Goal: Information Seeking & Learning: Learn about a topic

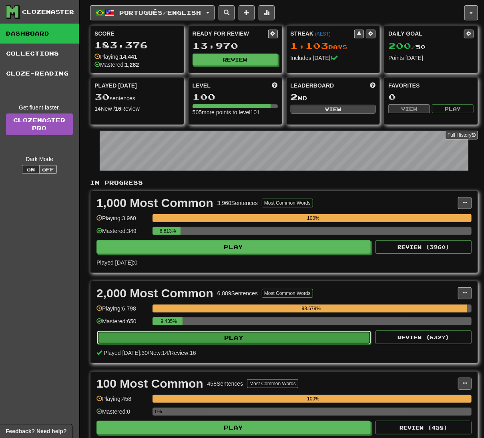
click at [289, 339] on button "Play" at bounding box center [234, 338] width 274 height 14
select select "**"
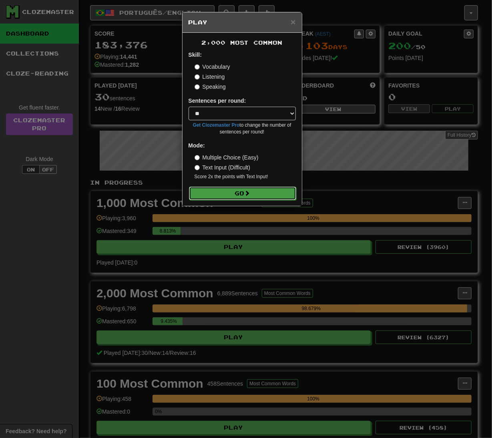
click at [227, 194] on button "Go" at bounding box center [242, 194] width 107 height 14
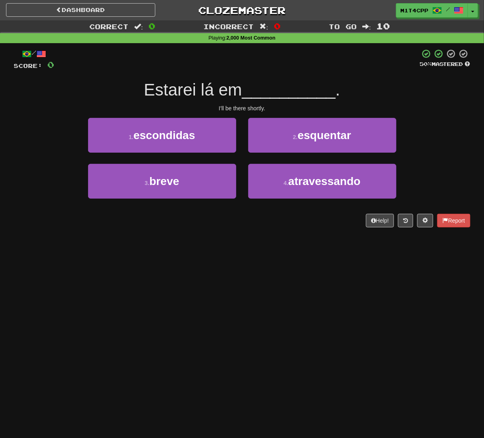
click at [192, 293] on div "Dashboard Clozemaster m1t4cpp / Toggle Dropdown Dashboard Leaderboard Activity …" at bounding box center [242, 219] width 484 height 438
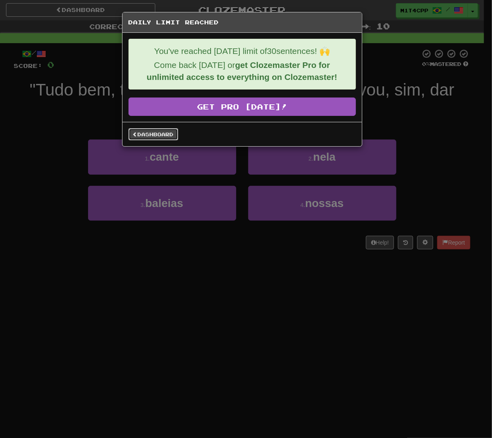
click at [148, 133] on link "Dashboard" at bounding box center [153, 134] width 50 height 12
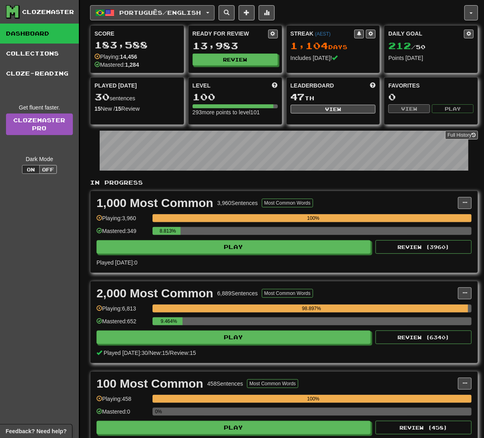
click at [194, 9] on span "Português / English" at bounding box center [161, 12] width 82 height 7
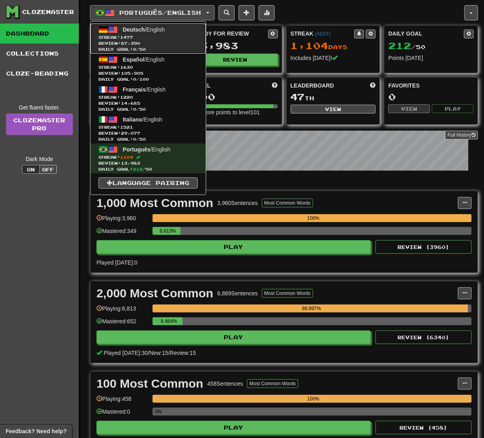
click at [172, 36] on span "Streak: 1477" at bounding box center [147, 37] width 99 height 6
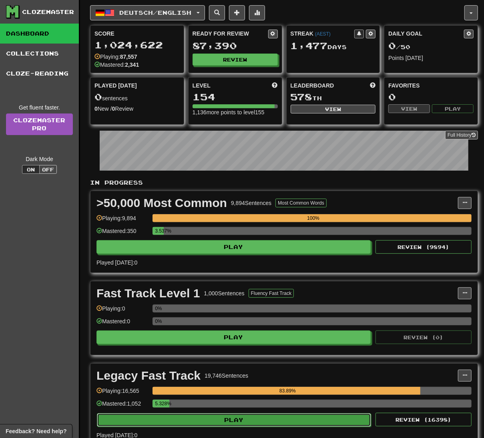
click at [268, 425] on button "Play" at bounding box center [234, 421] width 274 height 14
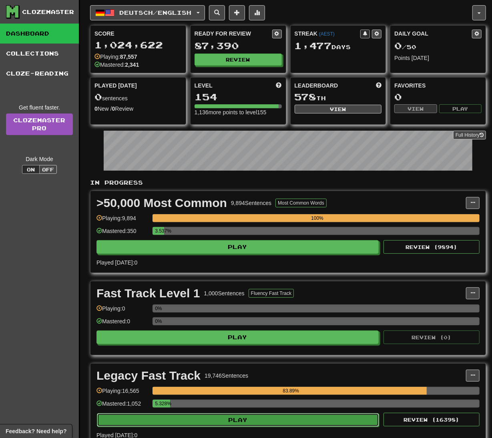
select select "**"
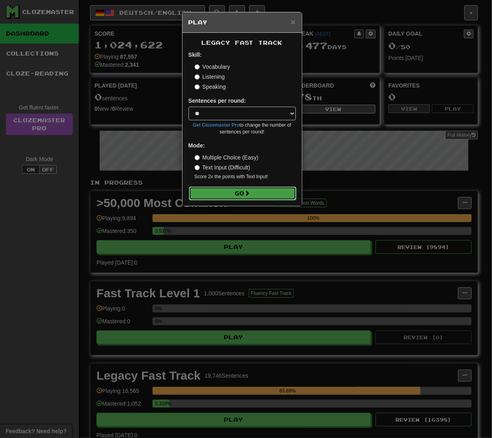
drag, startPoint x: 259, startPoint y: 198, endPoint x: 254, endPoint y: 196, distance: 5.4
click at [259, 198] on button "Go" at bounding box center [242, 194] width 107 height 14
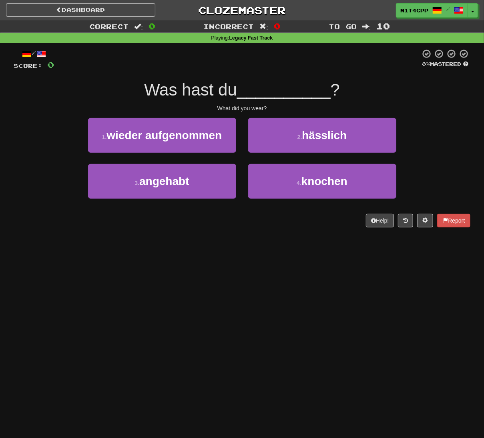
click at [263, 250] on div "Dashboard Clozemaster m1t4cpp / Toggle Dropdown Dashboard Leaderboard Activity …" at bounding box center [242, 219] width 484 height 438
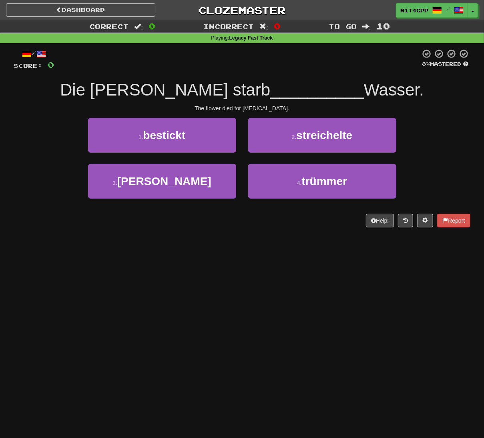
click at [256, 296] on div "Dashboard Clozemaster m1t4cpp / Toggle Dropdown Dashboard Leaderboard Activity …" at bounding box center [242, 219] width 484 height 438
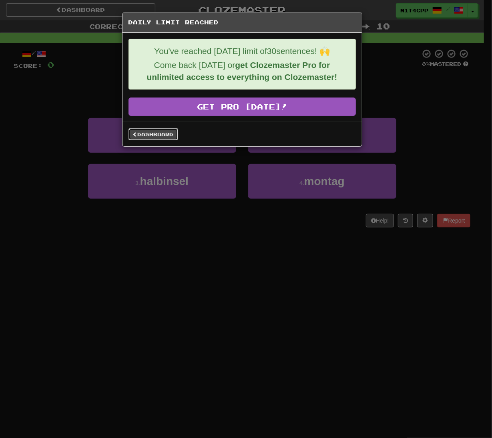
click at [139, 133] on link "Dashboard" at bounding box center [153, 134] width 50 height 12
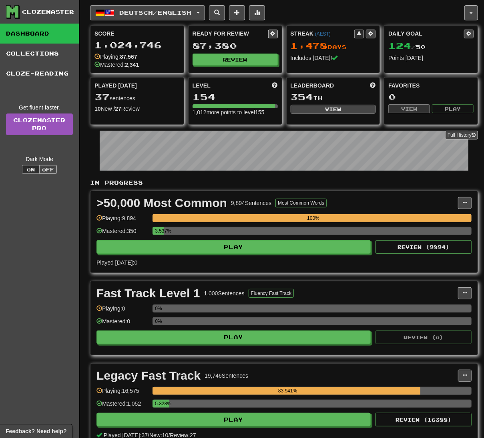
click at [149, 14] on span "Deutsch / English" at bounding box center [156, 12] width 72 height 7
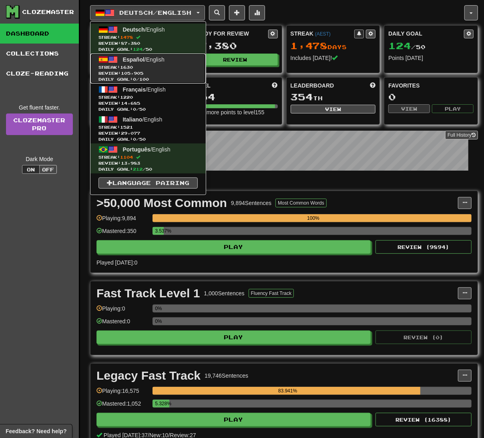
click at [158, 63] on link "Español / English Streak: 1630 Review: 105,905 Daily Goal: 0 / 100" at bounding box center [147, 69] width 115 height 30
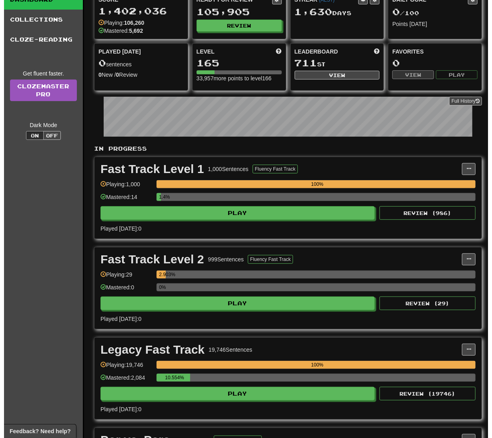
scroll to position [53, 0]
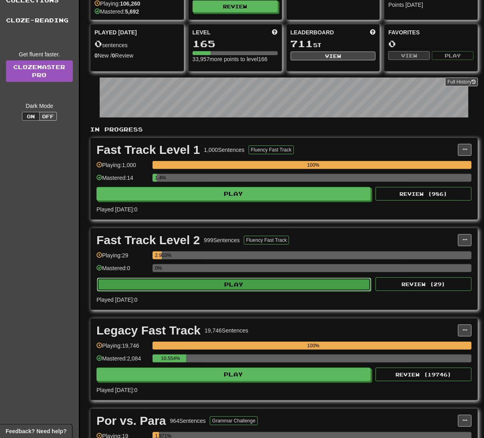
click at [232, 287] on button "Play" at bounding box center [234, 285] width 274 height 14
select select "**"
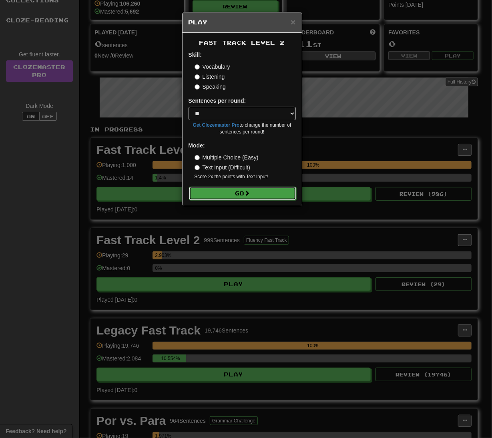
click at [256, 189] on button "Go" at bounding box center [242, 194] width 107 height 14
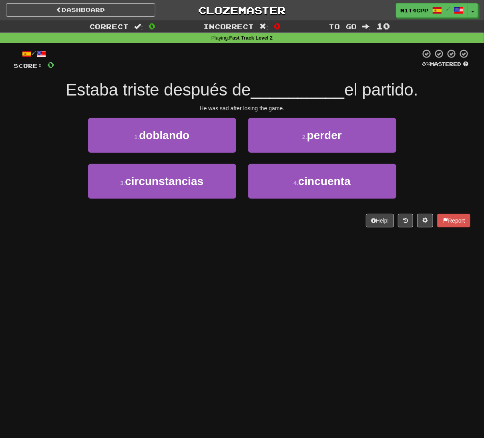
click at [304, 285] on div "Dashboard Clozemaster m1t4cpp / Toggle Dropdown Dashboard Leaderboard Activity …" at bounding box center [242, 219] width 484 height 438
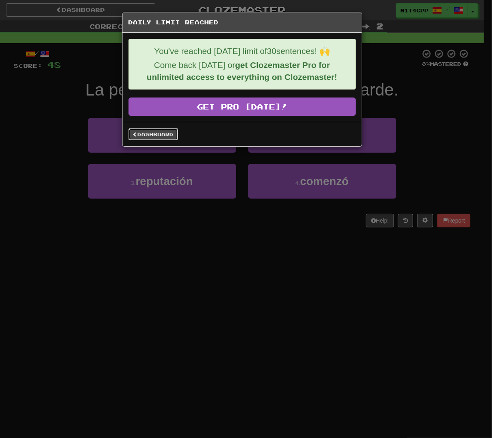
drag, startPoint x: 159, startPoint y: 139, endPoint x: 146, endPoint y: 129, distance: 17.1
click at [159, 139] on link "Dashboard" at bounding box center [153, 134] width 50 height 12
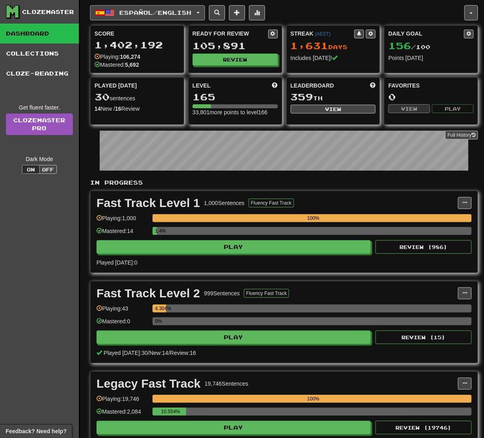
click at [136, 10] on span "Español / English" at bounding box center [156, 12] width 72 height 7
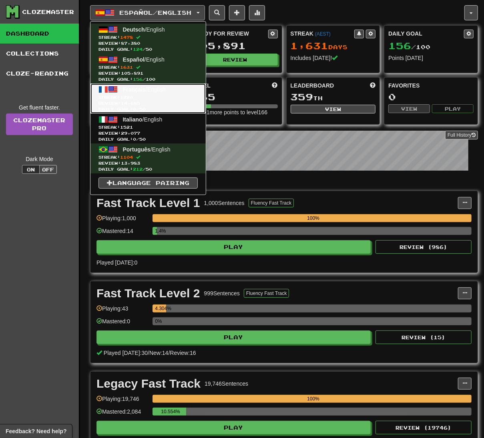
drag, startPoint x: 162, startPoint y: 95, endPoint x: 103, endPoint y: 114, distance: 61.5
click at [160, 95] on span "Streak: 1220" at bounding box center [147, 97] width 99 height 6
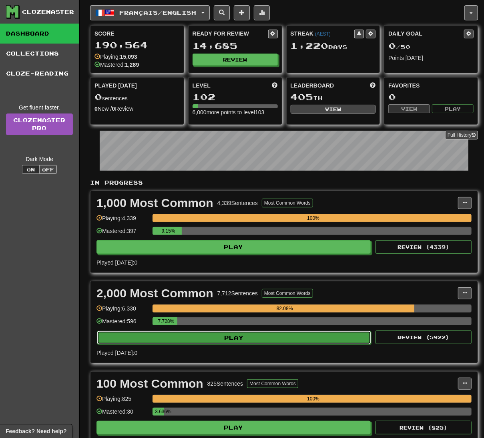
click at [280, 344] on button "Play" at bounding box center [234, 338] width 274 height 14
select select "**"
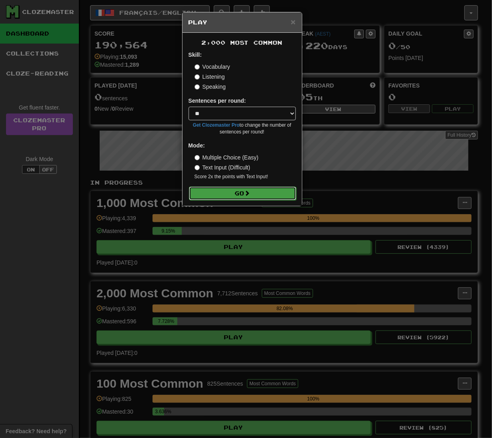
click at [277, 194] on button "Go" at bounding box center [242, 194] width 107 height 14
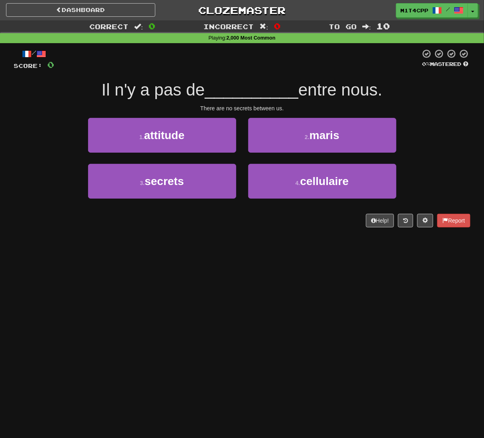
click at [148, 250] on div "Dashboard Clozemaster m1t4cpp / Toggle Dropdown Dashboard Leaderboard Activity …" at bounding box center [242, 219] width 484 height 438
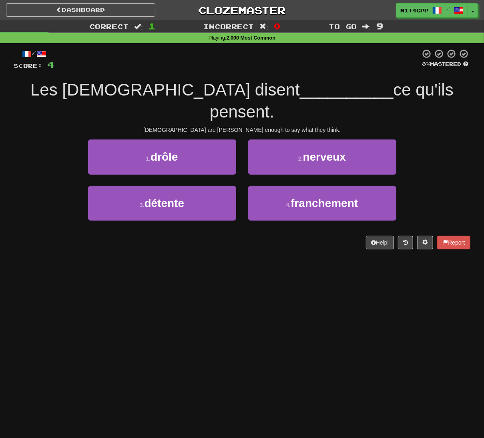
click at [334, 279] on div "Dashboard Clozemaster m1t4cpp / Toggle Dropdown Dashboard Leaderboard Activity …" at bounding box center [242, 219] width 484 height 438
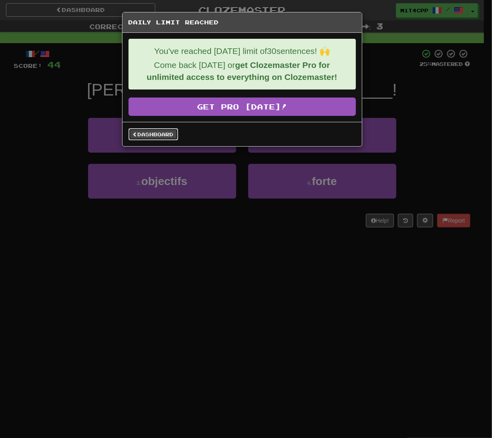
click at [159, 136] on link "Dashboard" at bounding box center [153, 134] width 50 height 12
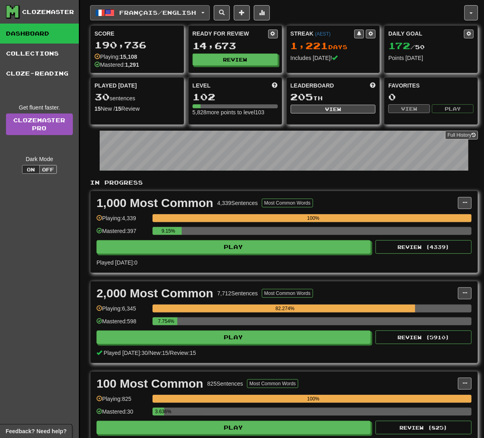
drag, startPoint x: 122, startPoint y: 14, endPoint x: 130, endPoint y: 26, distance: 14.2
click at [122, 14] on span "Français / English" at bounding box center [158, 12] width 77 height 7
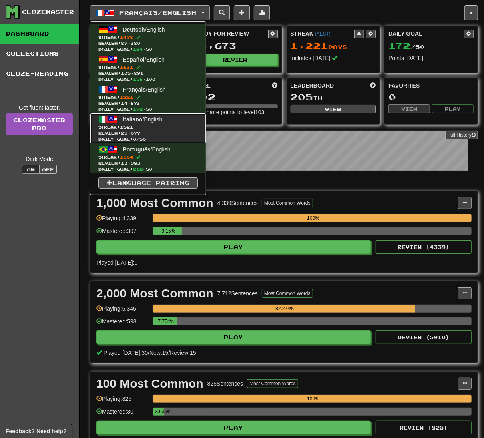
click at [156, 135] on span "Review: 29,077" at bounding box center [147, 133] width 99 height 6
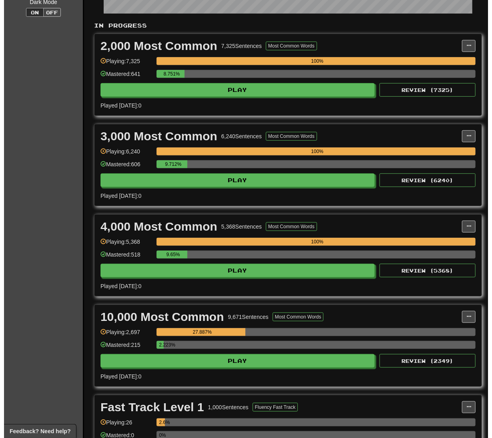
scroll to position [160, 0]
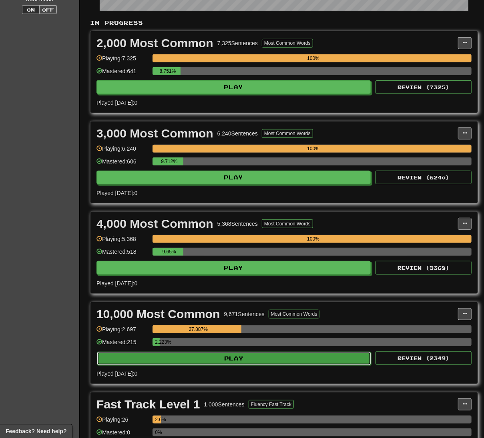
click at [294, 365] on button "Play" at bounding box center [234, 359] width 274 height 14
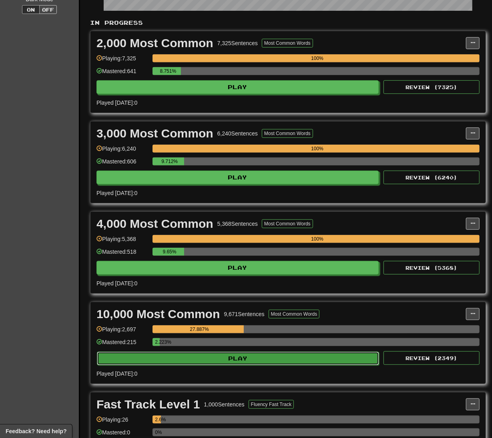
select select "**"
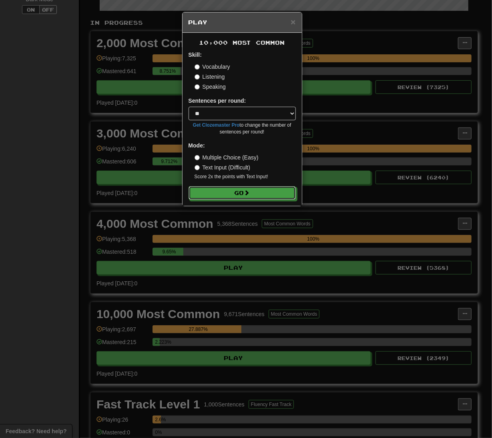
drag, startPoint x: 274, startPoint y: 194, endPoint x: 24, endPoint y: 231, distance: 252.8
click at [274, 194] on button "Go" at bounding box center [241, 193] width 107 height 14
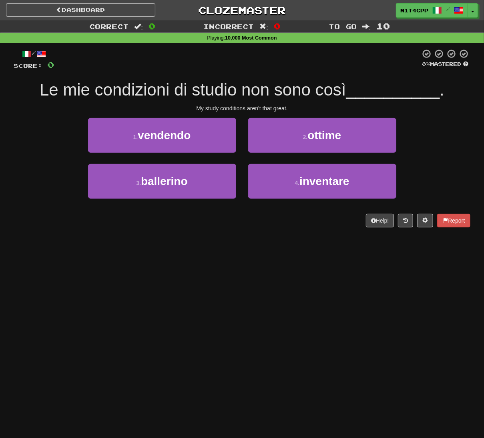
click at [108, 290] on div "Dashboard Clozemaster m1t4cpp / Toggle Dropdown Dashboard Leaderboard Activity …" at bounding box center [242, 219] width 484 height 438
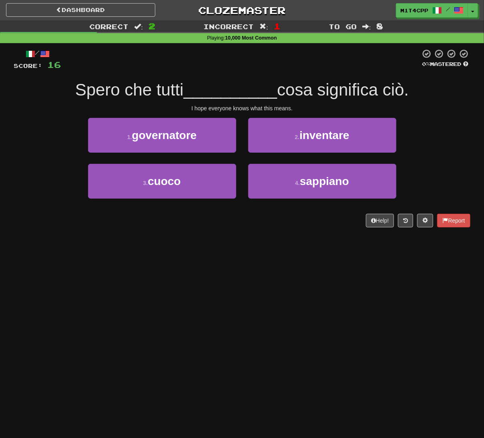
click at [197, 308] on div "Dashboard Clozemaster m1t4cpp / Toggle Dropdown Dashboard Leaderboard Activity …" at bounding box center [242, 219] width 484 height 438
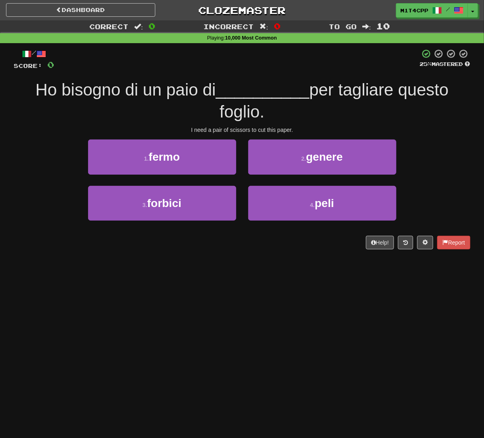
click at [214, 315] on div "Dashboard Clozemaster m1t4cpp / Toggle Dropdown Dashboard Leaderboard Activity …" at bounding box center [242, 219] width 484 height 438
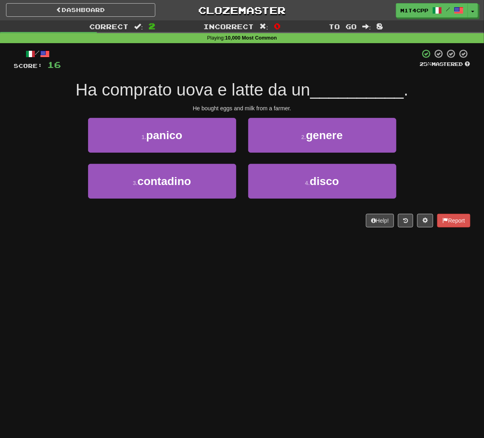
click at [197, 256] on div "Dashboard Clozemaster m1t4cpp / Toggle Dropdown Dashboard Leaderboard Activity …" at bounding box center [242, 219] width 484 height 438
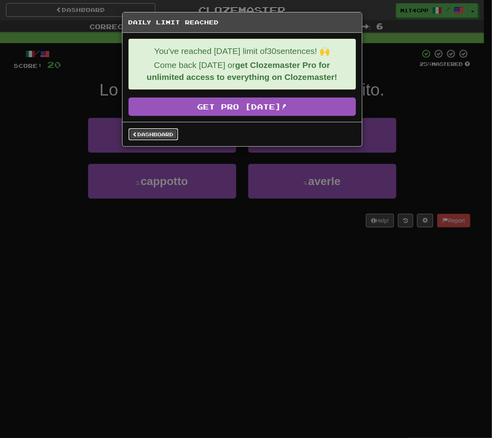
click at [158, 138] on link "Dashboard" at bounding box center [153, 134] width 50 height 12
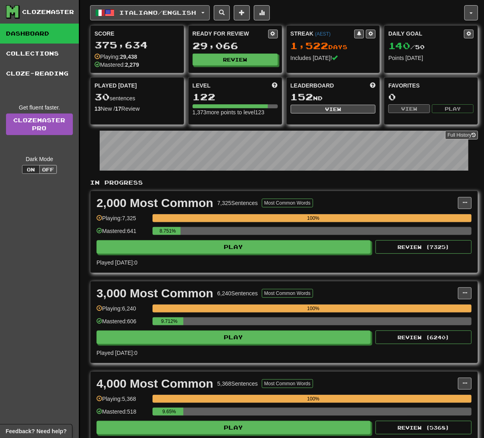
click at [146, 12] on span "Italiano / English" at bounding box center [158, 12] width 77 height 7
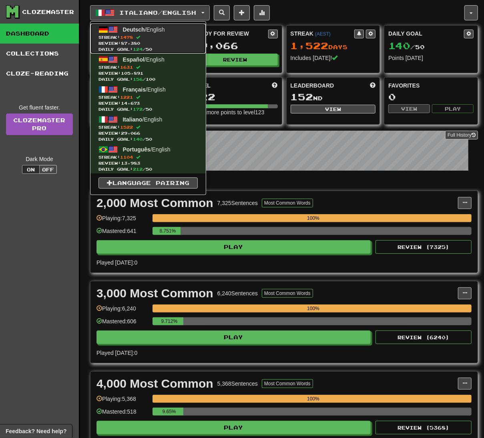
click at [156, 37] on span "Streak: 1478" at bounding box center [147, 37] width 99 height 6
